Goal: Information Seeking & Learning: Find contact information

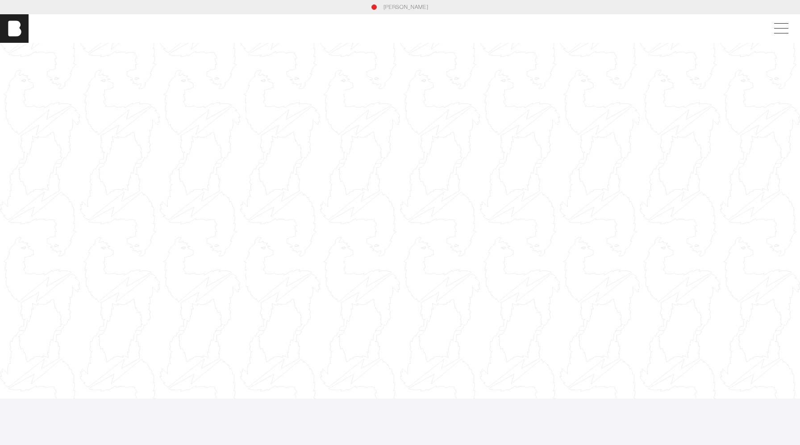
click at [404, 7] on link "[PERSON_NAME]" at bounding box center [405, 7] width 45 height 8
click at [782, 24] on span at bounding box center [779, 29] width 21 height 16
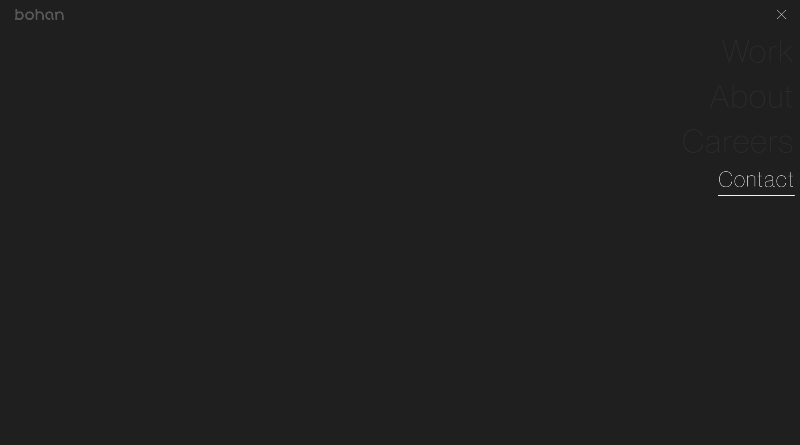
click at [748, 185] on link "Contact" at bounding box center [756, 179] width 76 height 32
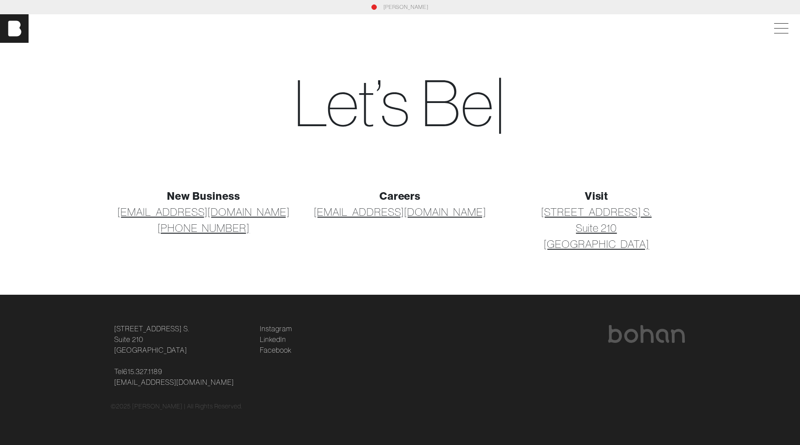
click at [252, 213] on link "[EMAIL_ADDRESS][DOMAIN_NAME]" at bounding box center [203, 212] width 172 height 16
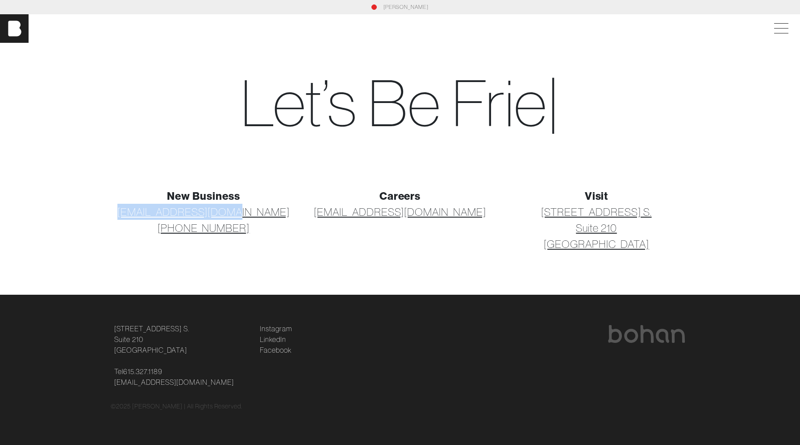
drag, startPoint x: 284, startPoint y: 212, endPoint x: 137, endPoint y: 211, distance: 147.7
click at [137, 211] on p "[EMAIL_ADDRESS][DOMAIN_NAME] [PHONE_NUMBER]" at bounding box center [204, 220] width 186 height 32
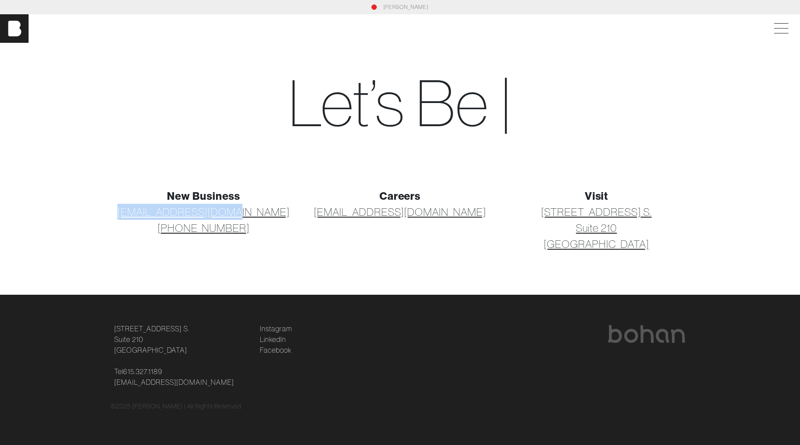
copy link "[EMAIL_ADDRESS][DOMAIN_NAME]"
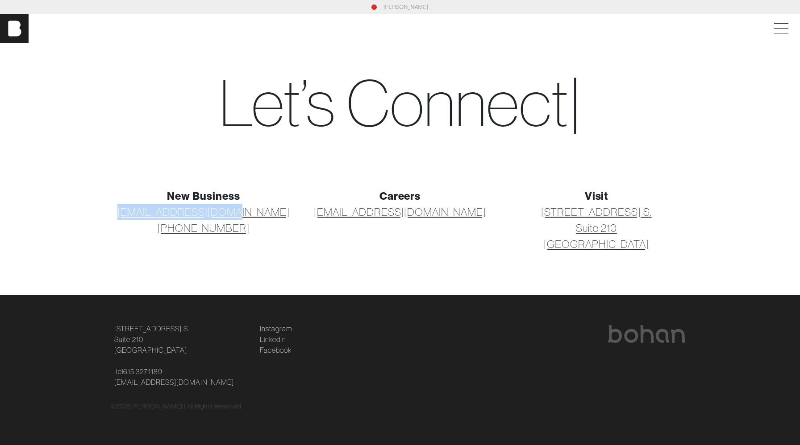
copy link "[EMAIL_ADDRESS][DOMAIN_NAME]"
